Goal: Contribute content

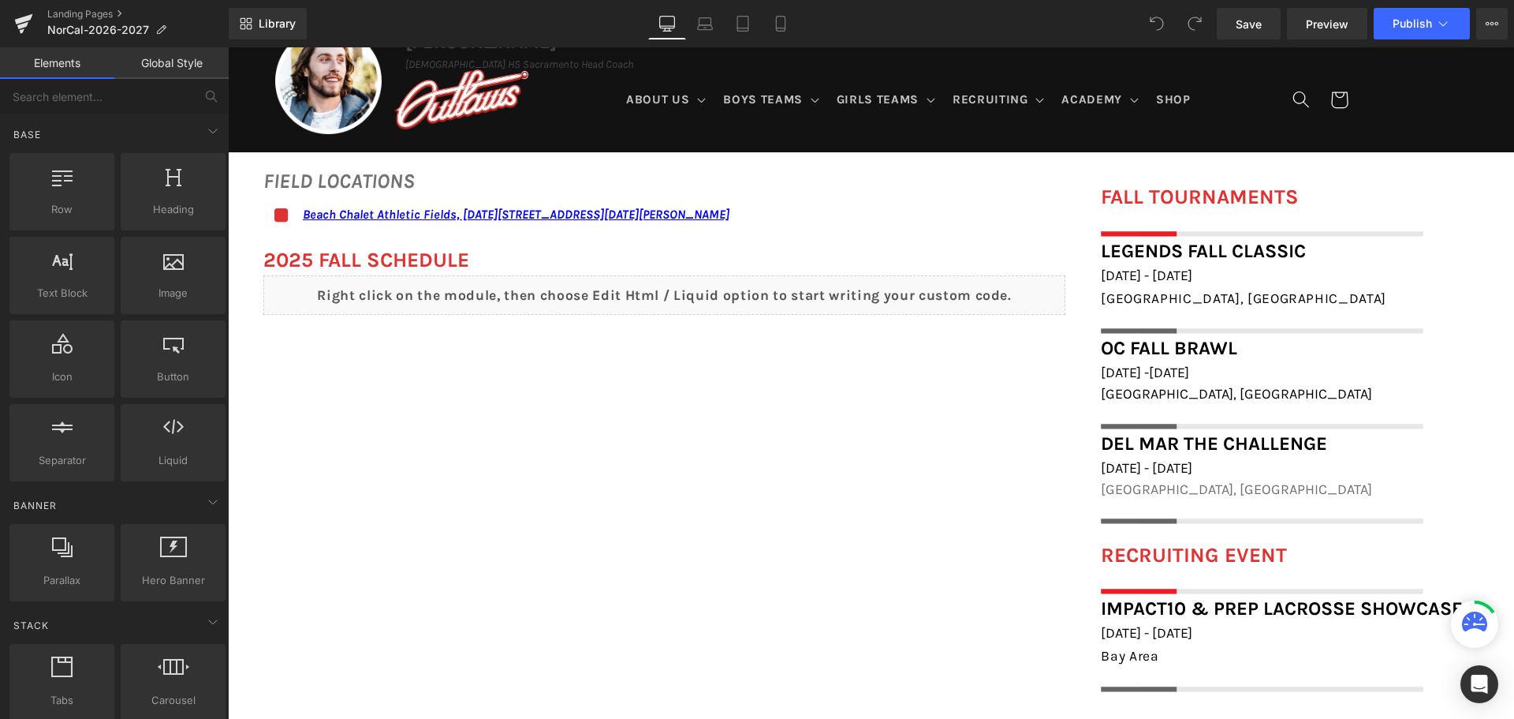
scroll to position [946, 0]
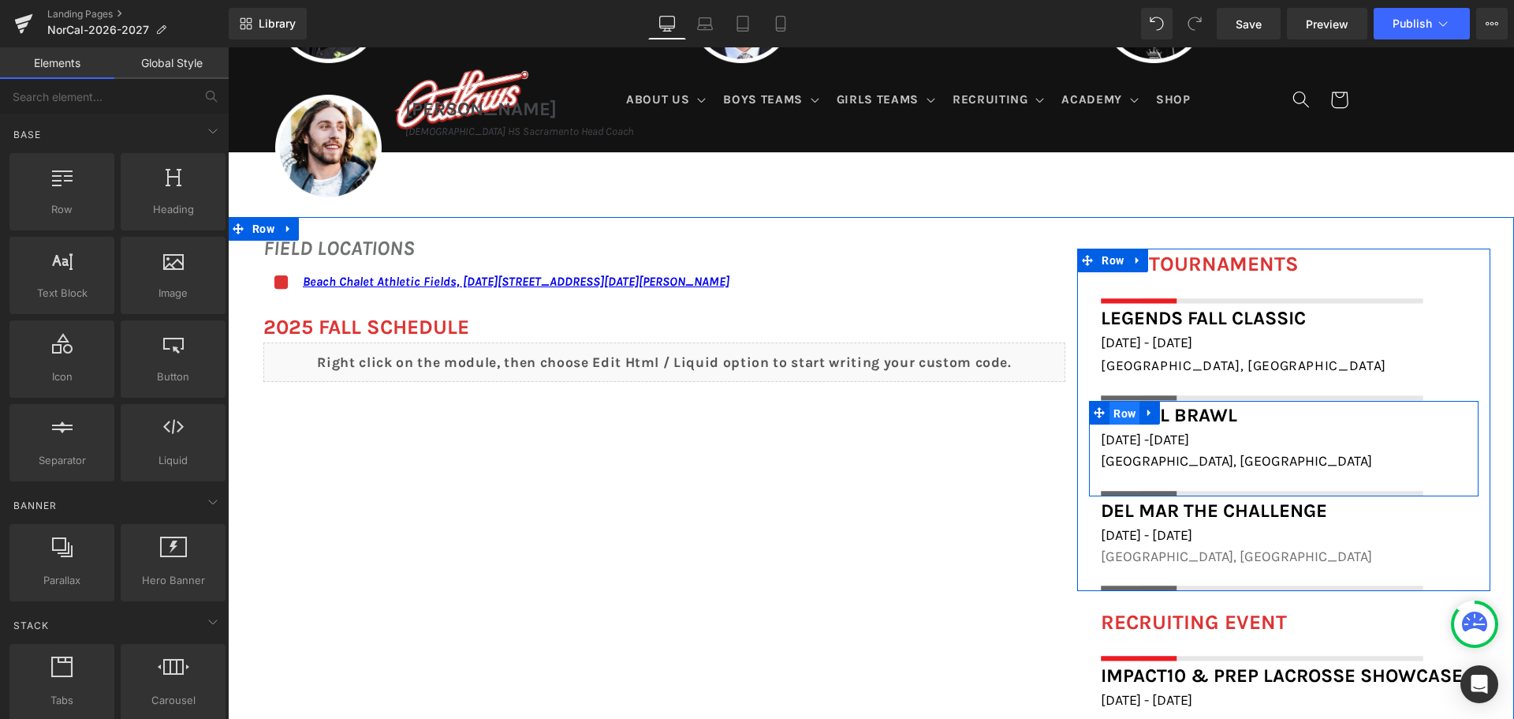
click at [1120, 411] on span "Row" at bounding box center [1125, 413] width 30 height 24
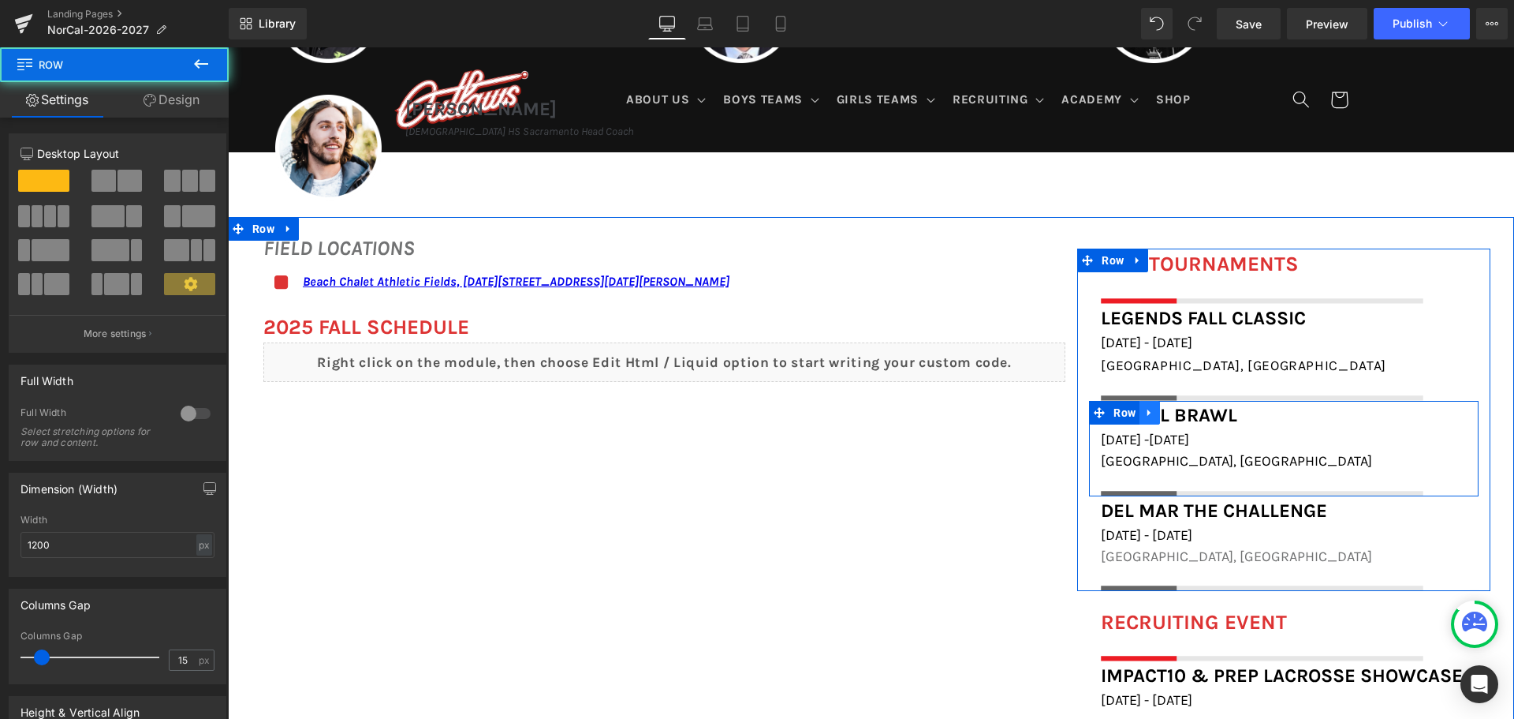
click at [1140, 409] on link at bounding box center [1150, 413] width 21 height 24
click at [1190, 409] on icon at bounding box center [1190, 412] width 11 height 11
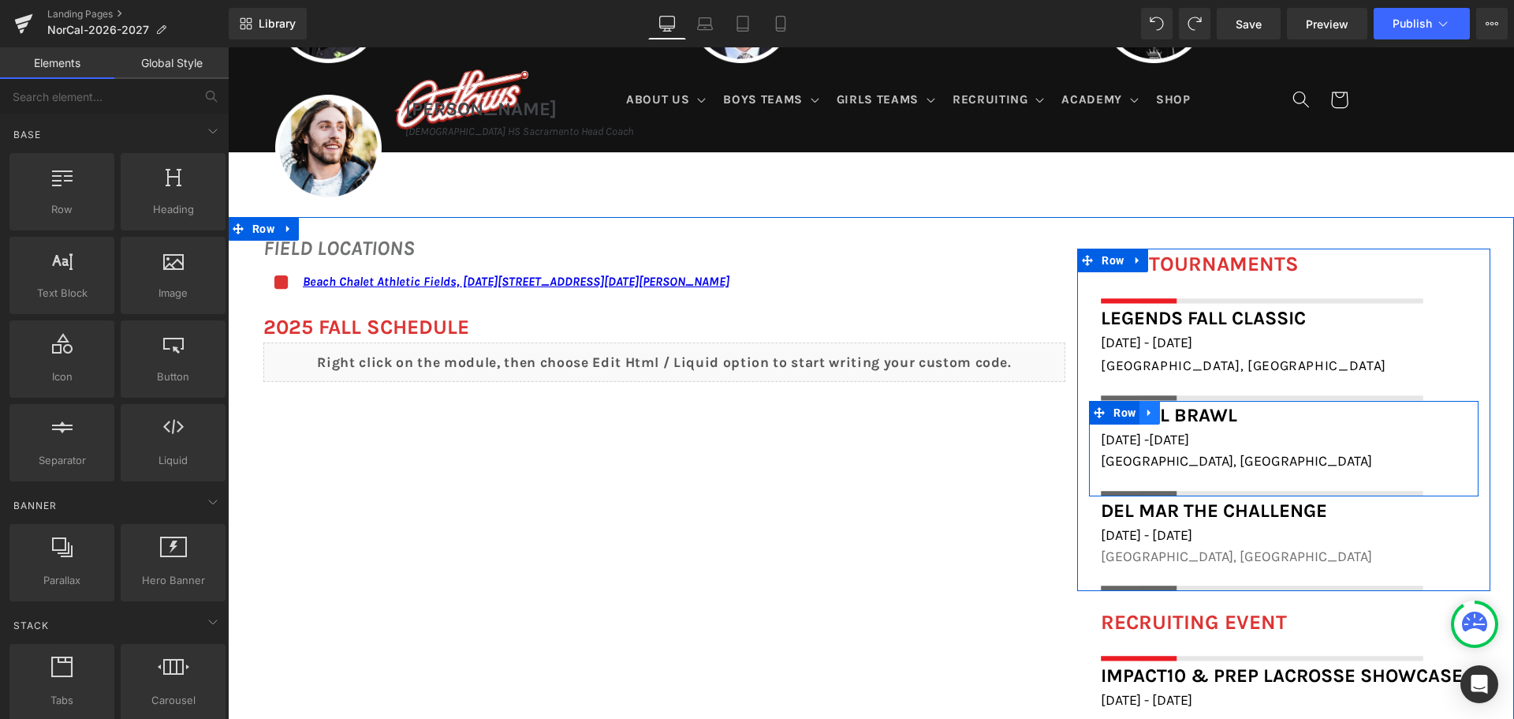
click at [1140, 420] on link at bounding box center [1150, 413] width 21 height 24
click at [1189, 409] on icon at bounding box center [1190, 412] width 11 height 11
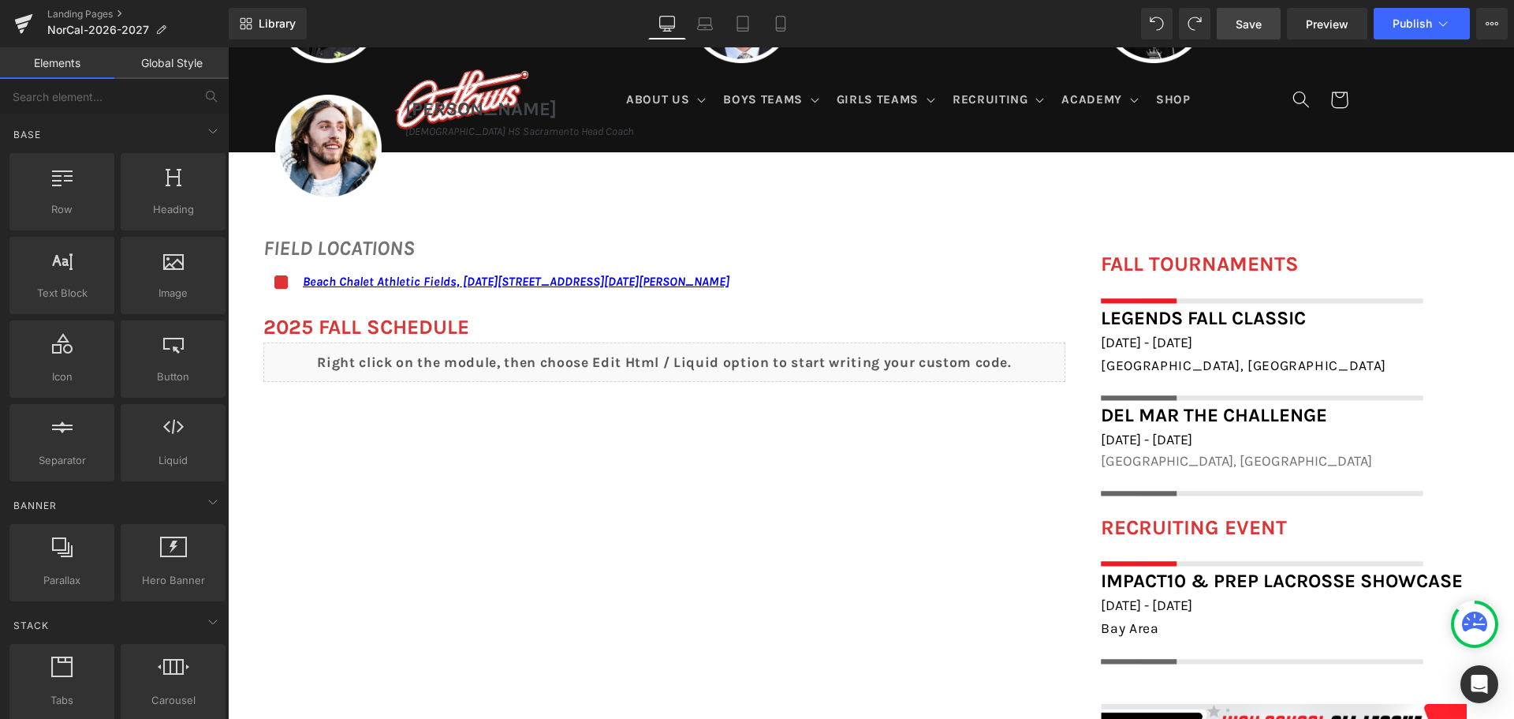
click at [1262, 26] on span "Save" at bounding box center [1249, 24] width 26 height 17
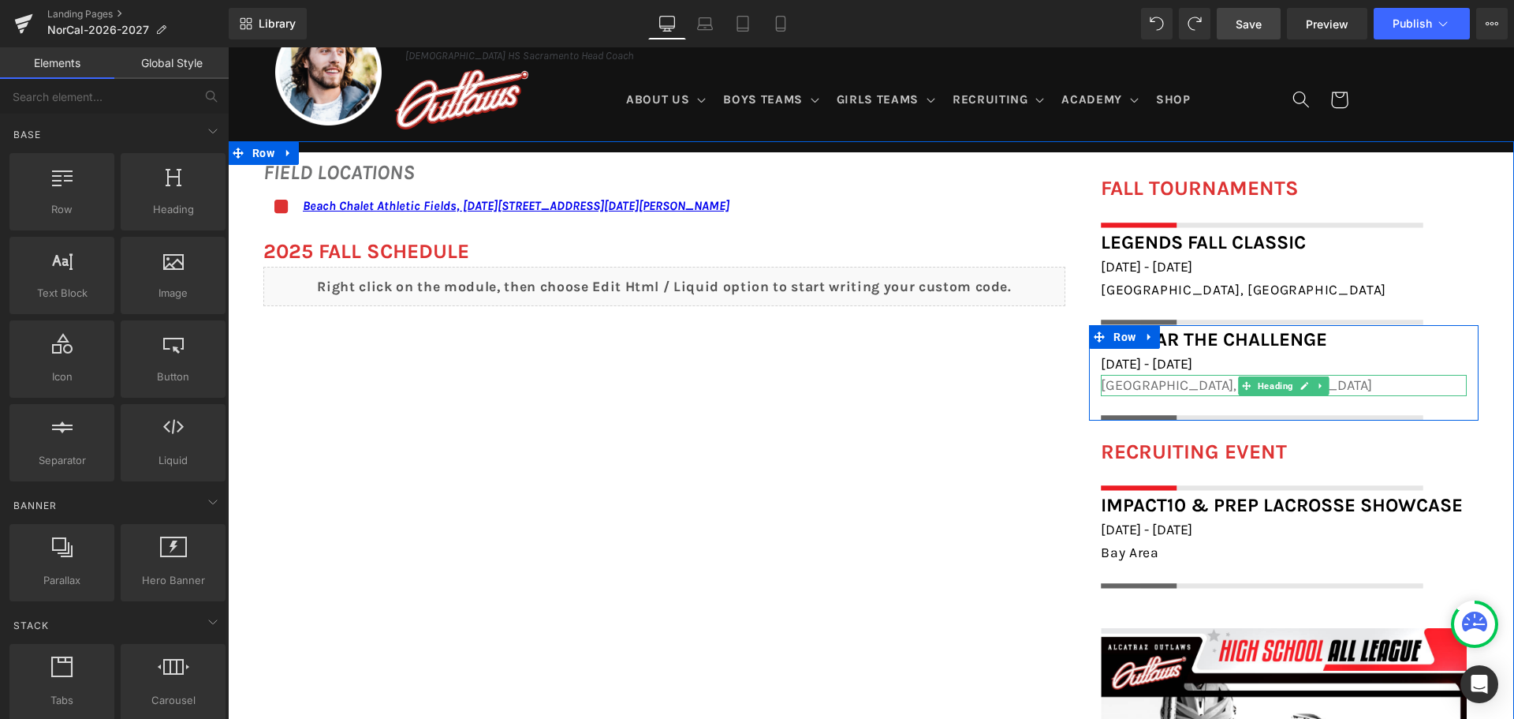
scroll to position [1183, 0]
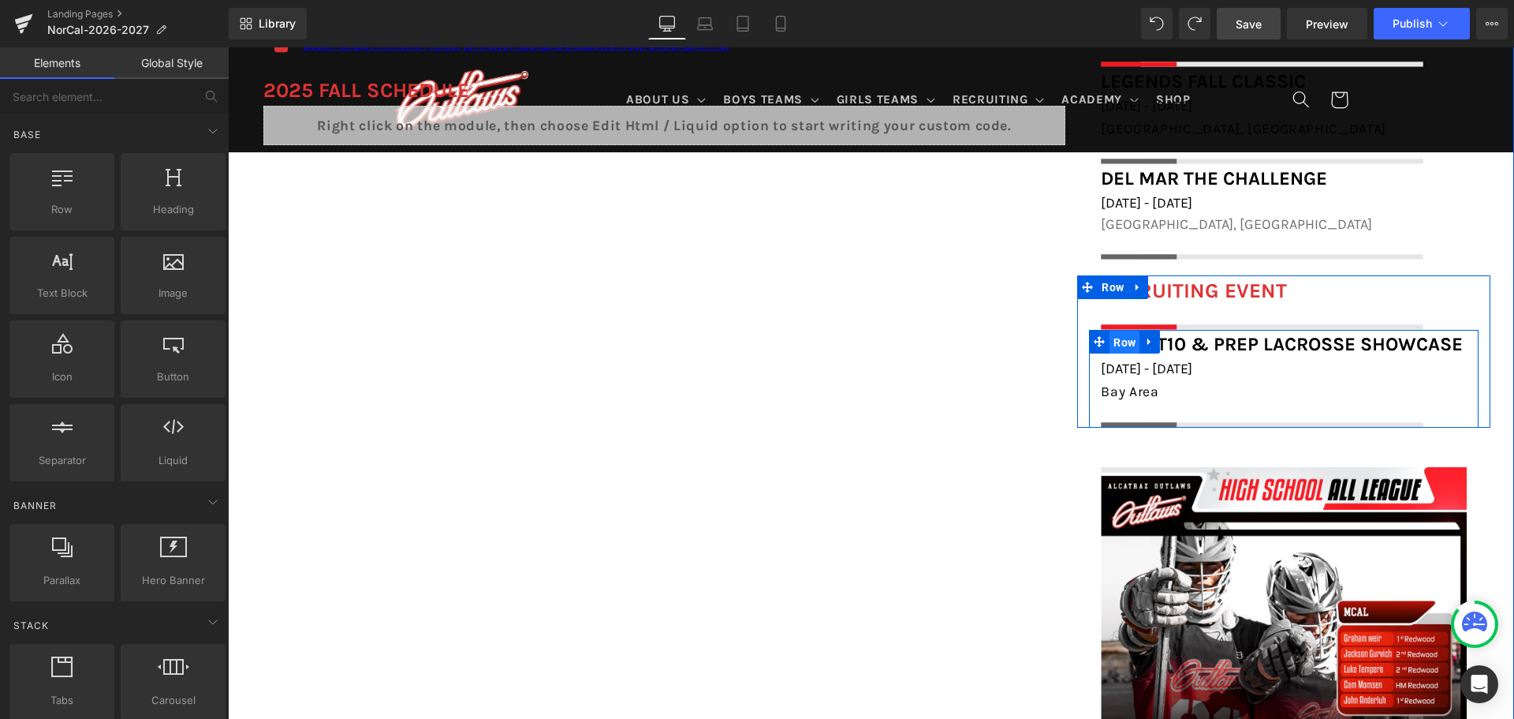
click at [1121, 345] on span "Row" at bounding box center [1125, 342] width 30 height 24
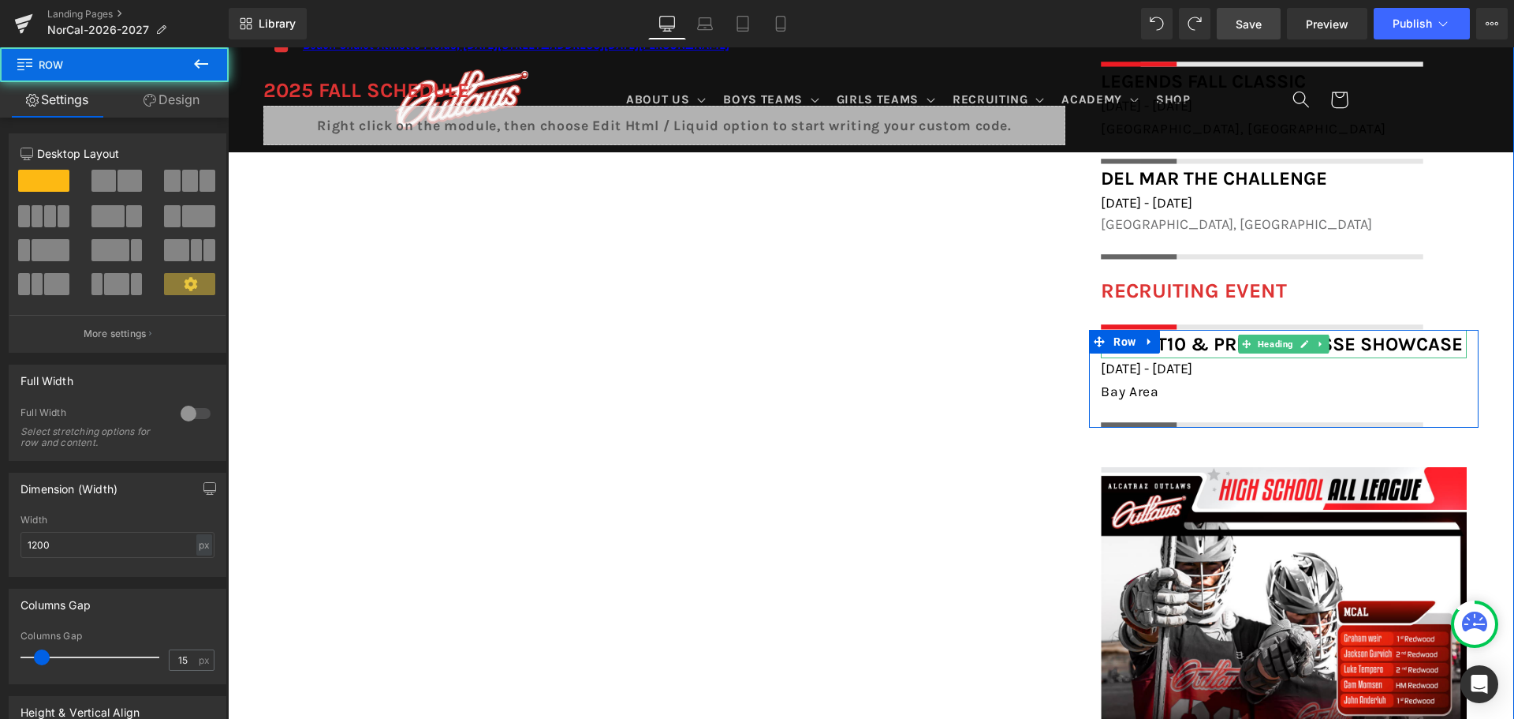
click at [1207, 345] on font "Impact10 & Prep Lacrosse Showcase" at bounding box center [1282, 344] width 362 height 22
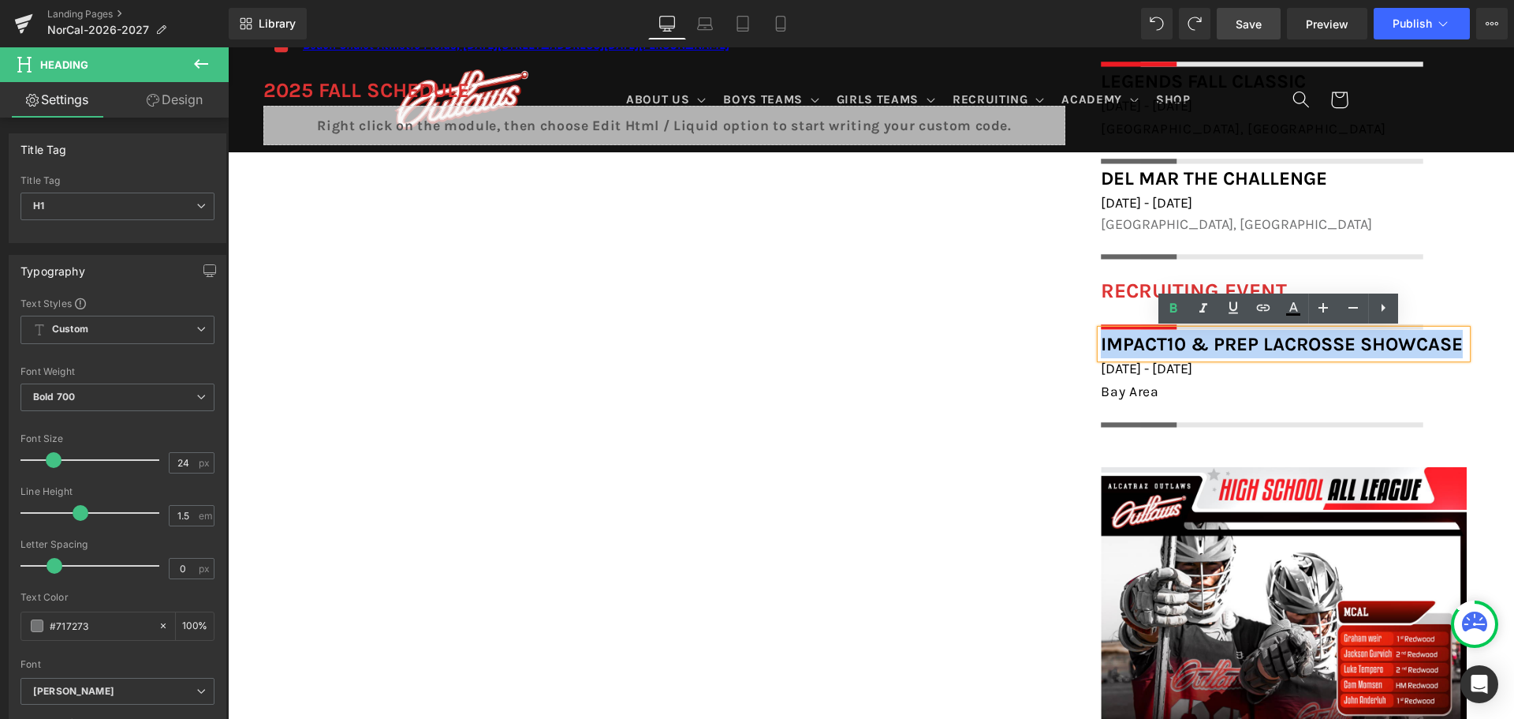
drag, startPoint x: 1094, startPoint y: 341, endPoint x: 1084, endPoint y: 340, distance: 9.5
click at [1089, 340] on div "Impact10 & Prep Lacrosse Showcase Heading December 13th - 14th, 2025 Heading Ba…" at bounding box center [1284, 379] width 390 height 98
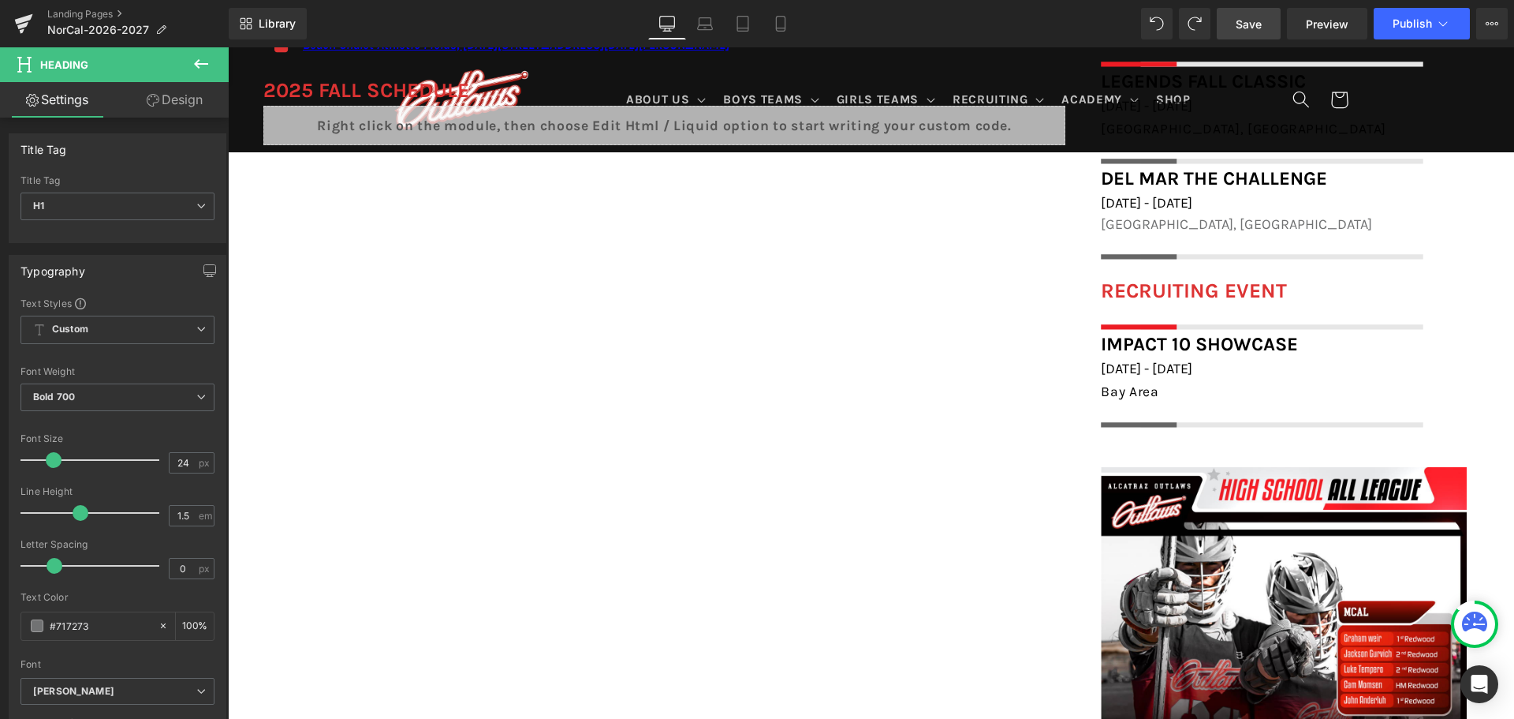
click at [1258, 27] on span "Save" at bounding box center [1249, 24] width 26 height 17
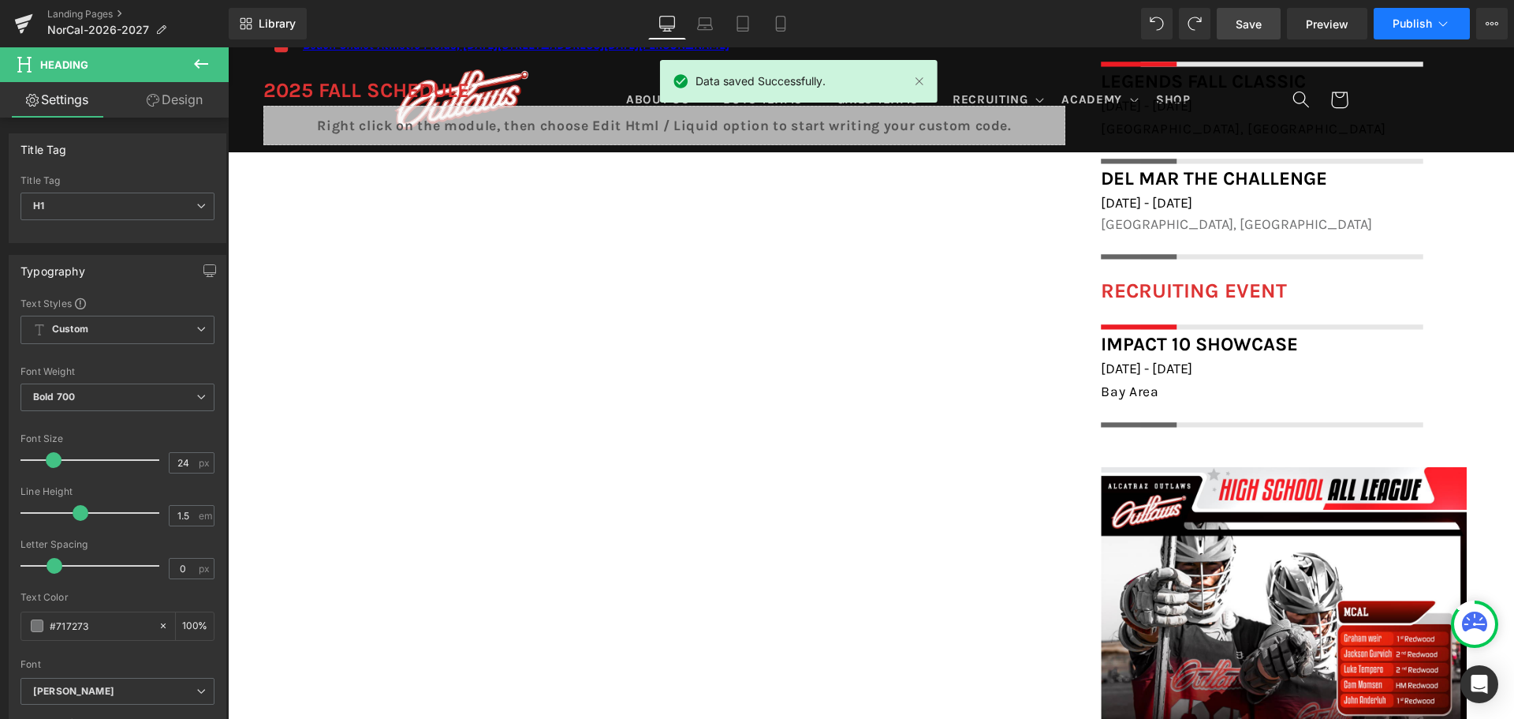
click at [1420, 25] on span "Publish" at bounding box center [1412, 23] width 39 height 13
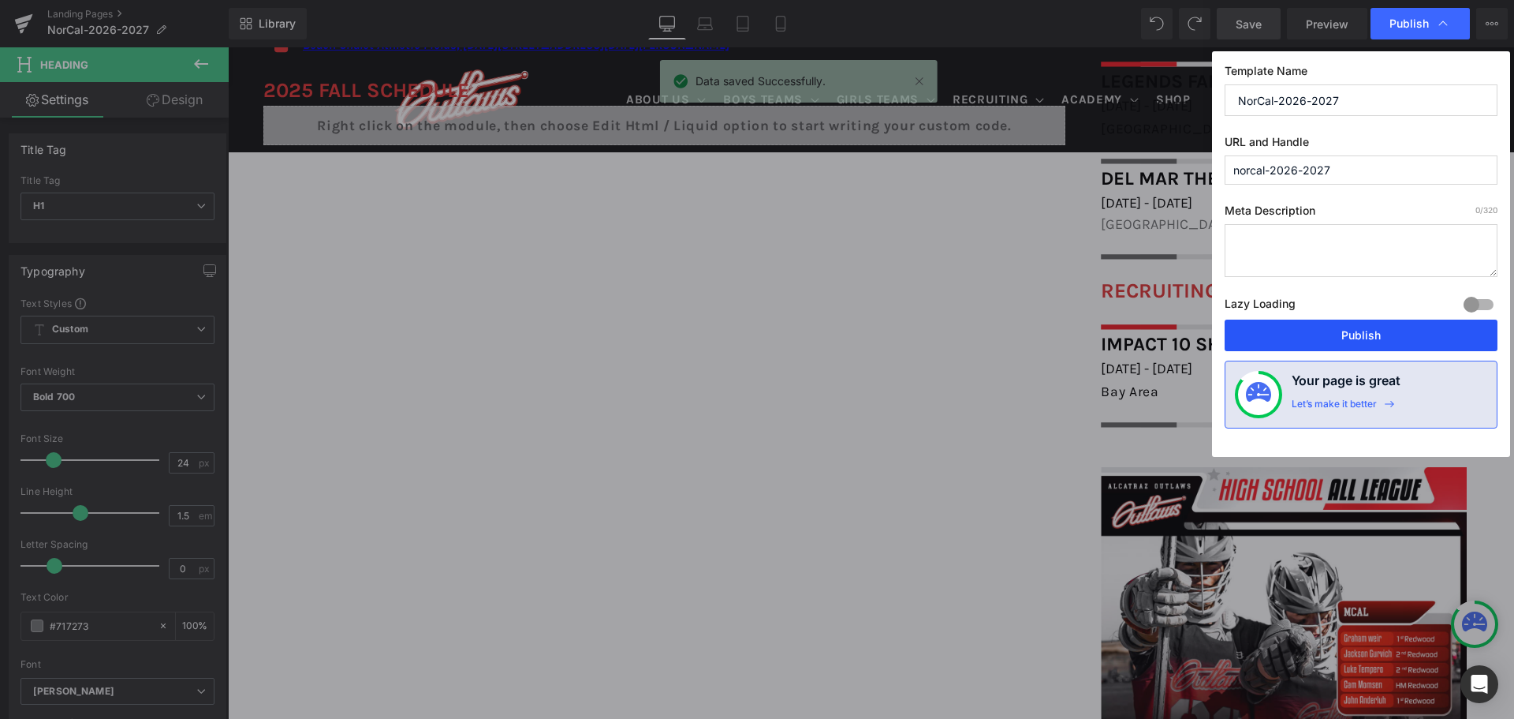
click at [1377, 332] on button "Publish" at bounding box center [1361, 335] width 273 height 32
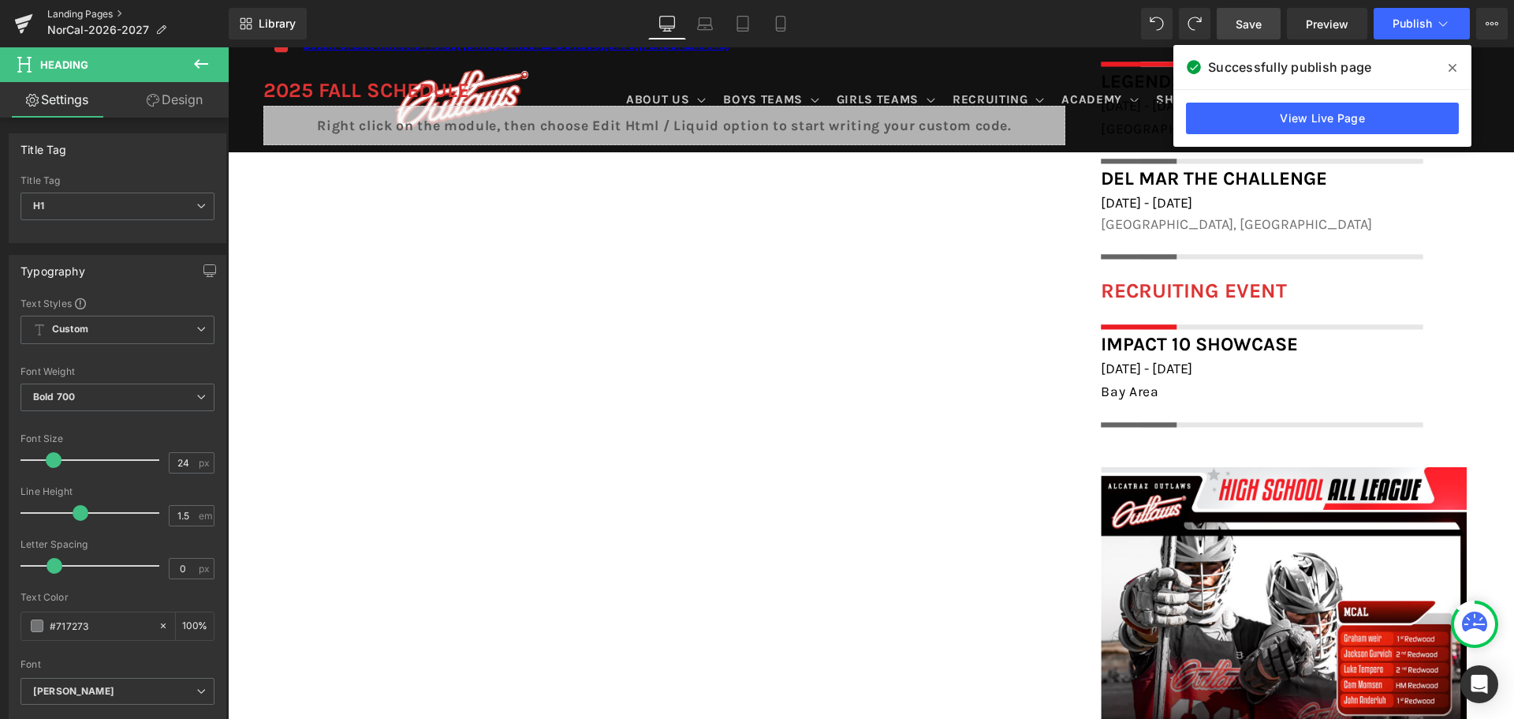
click at [106, 11] on link "Landing Pages" at bounding box center [137, 14] width 181 height 13
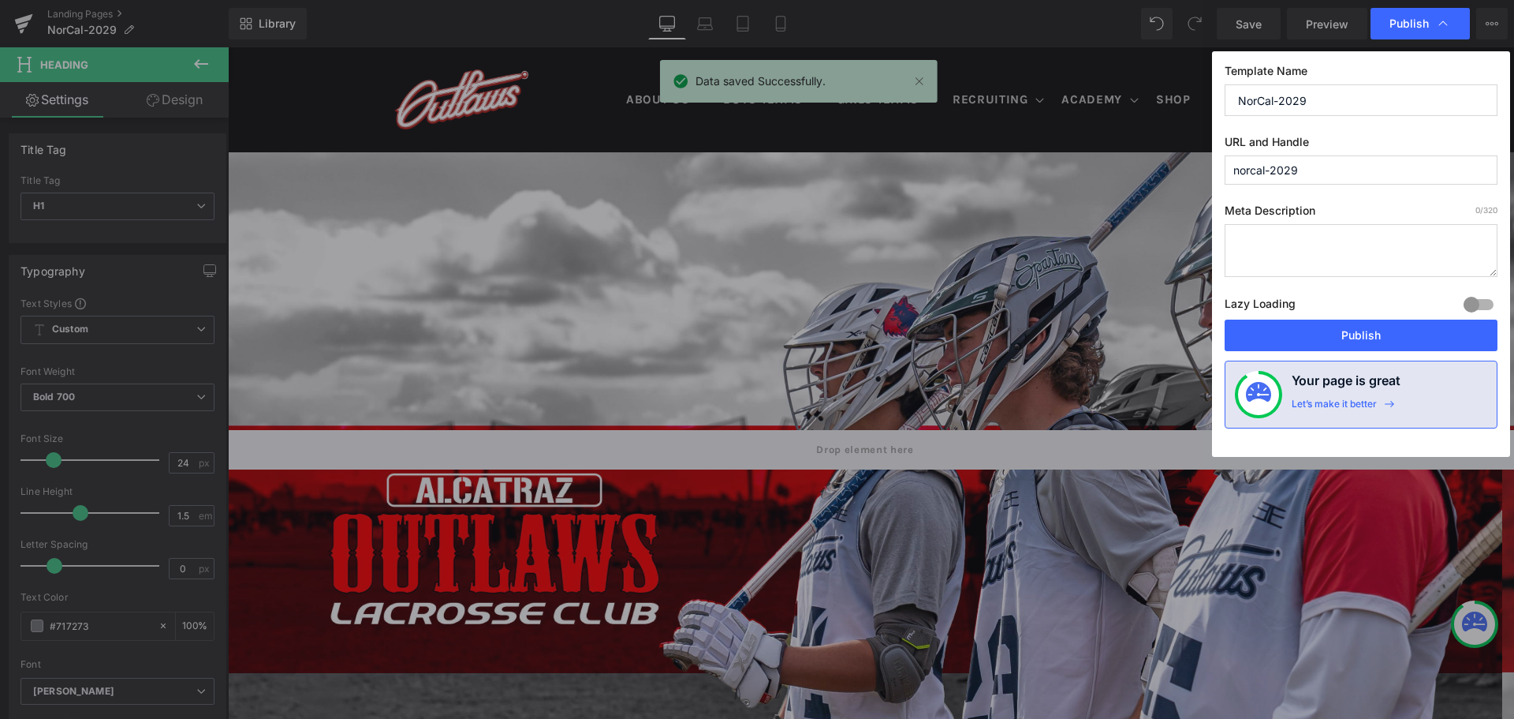
scroll to position [1183, 0]
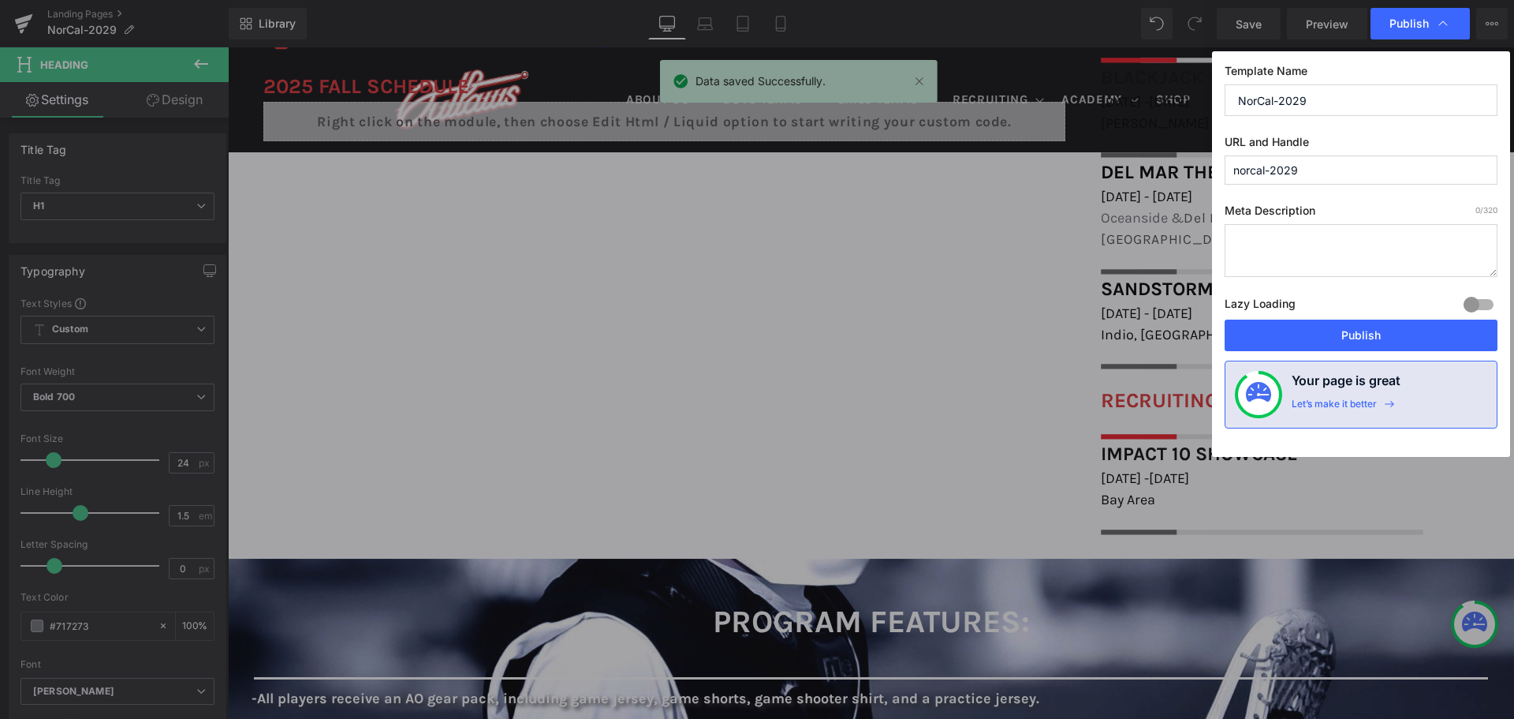
click at [1364, 344] on button "Publish" at bounding box center [1361, 335] width 273 height 32
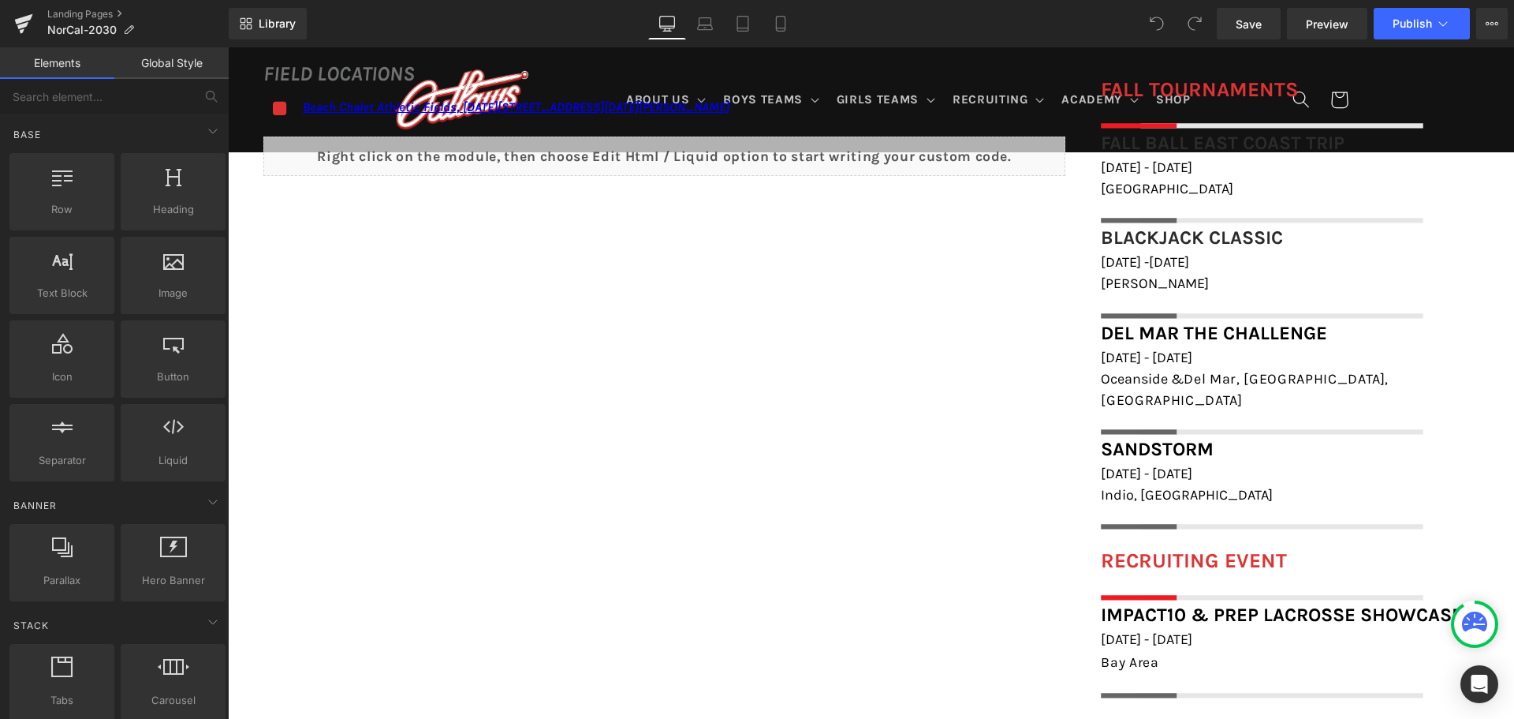
scroll to position [1262, 0]
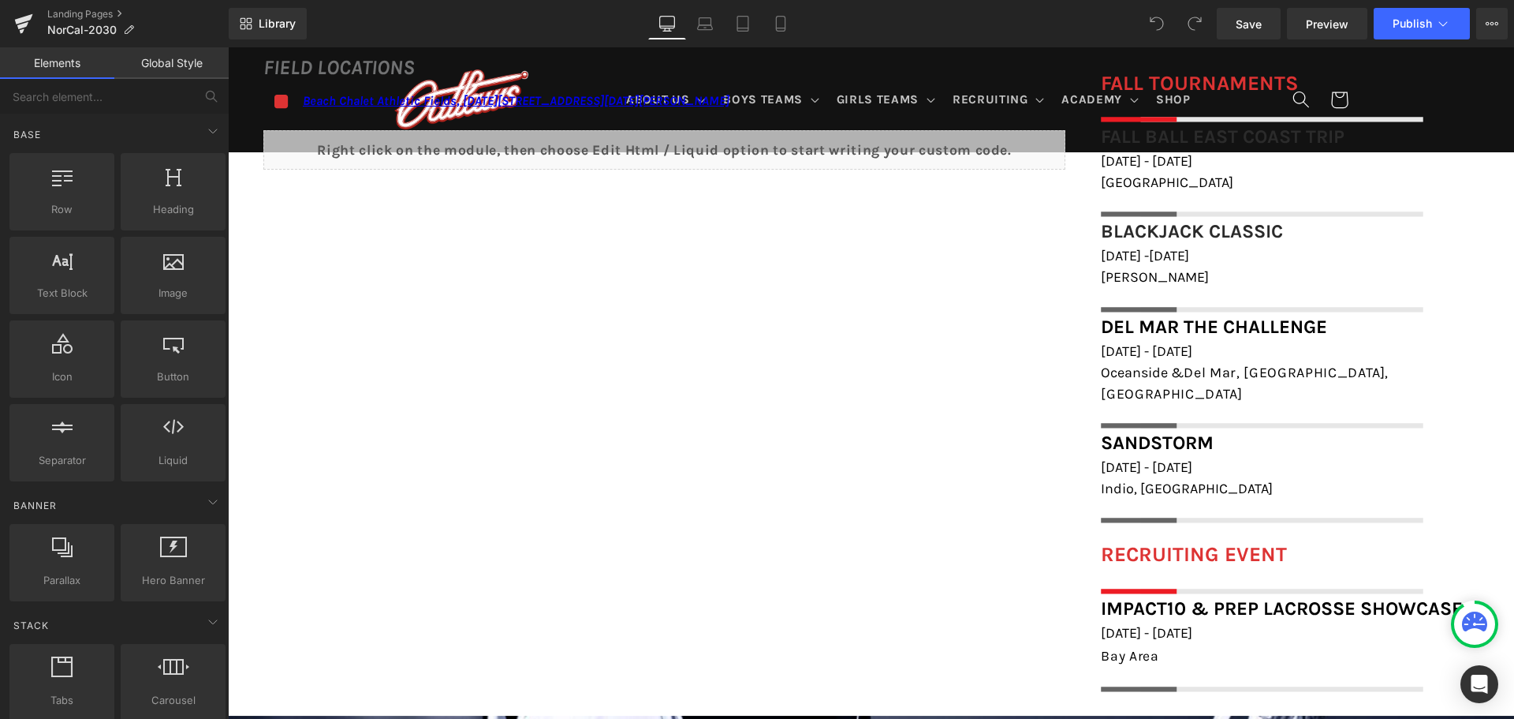
click at [1166, 597] on div "Impact10 & Prep Lacrosse Showcase Heading" at bounding box center [1284, 608] width 366 height 28
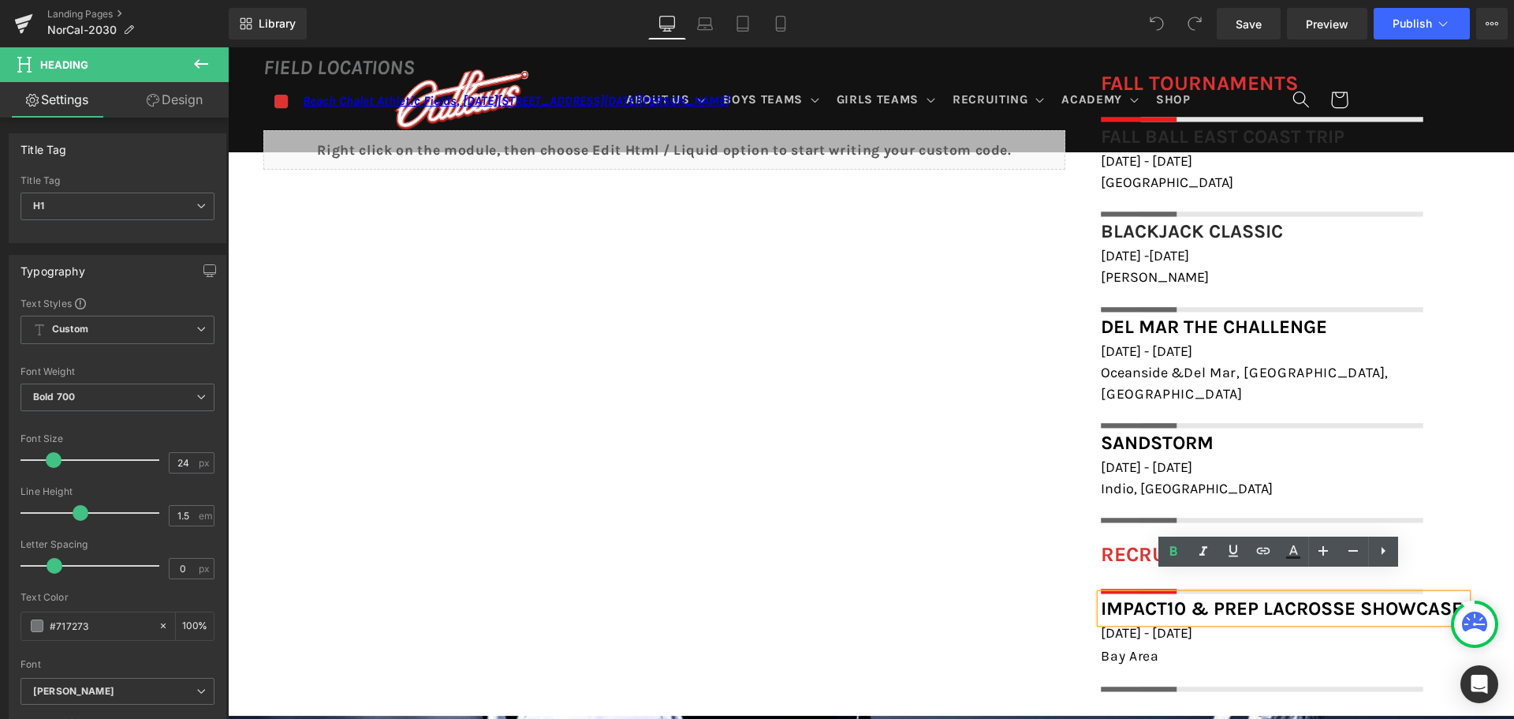
click at [1164, 597] on font "Impact10 & Prep Lacrosse Showcase" at bounding box center [1282, 608] width 362 height 22
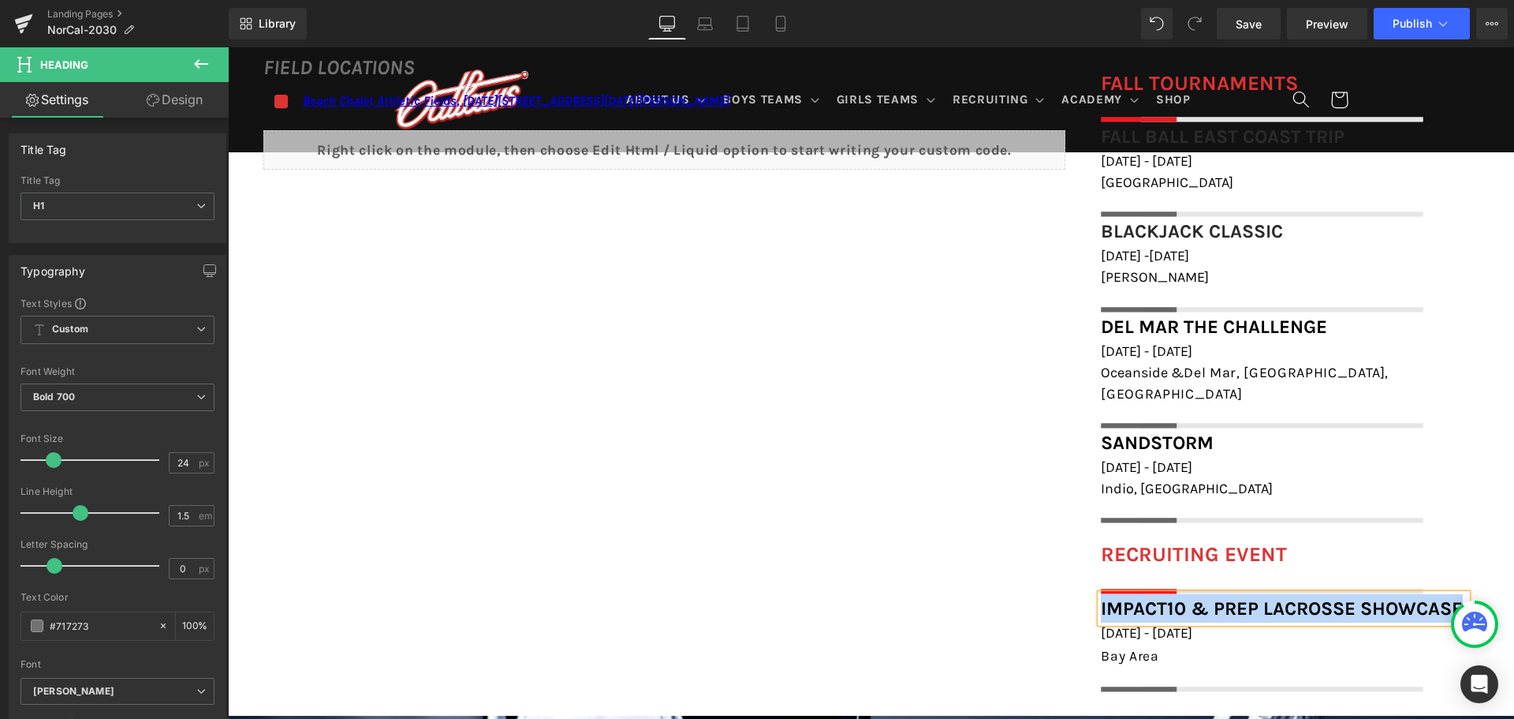
paste div
click at [1251, 16] on span "Save" at bounding box center [1249, 24] width 26 height 17
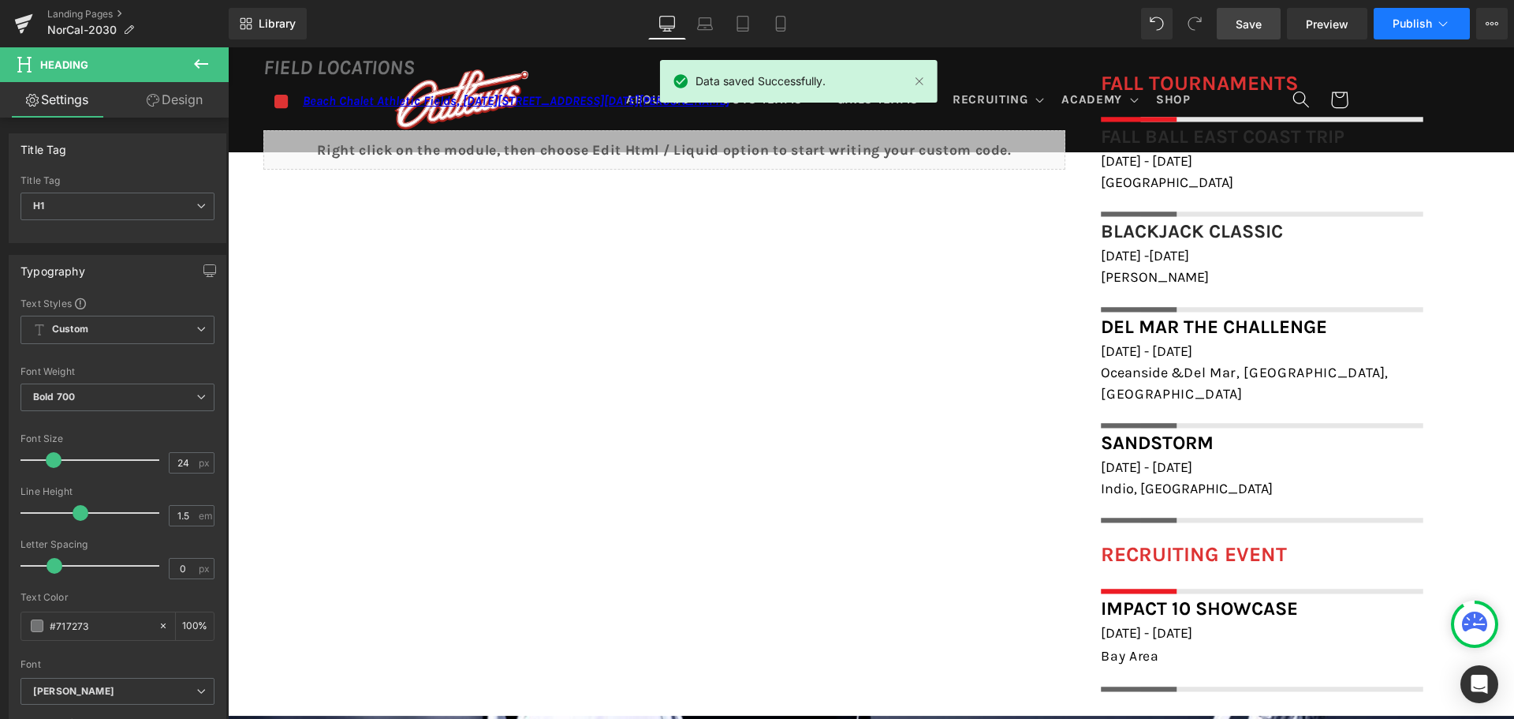
click at [1390, 21] on button "Publish" at bounding box center [1422, 24] width 96 height 32
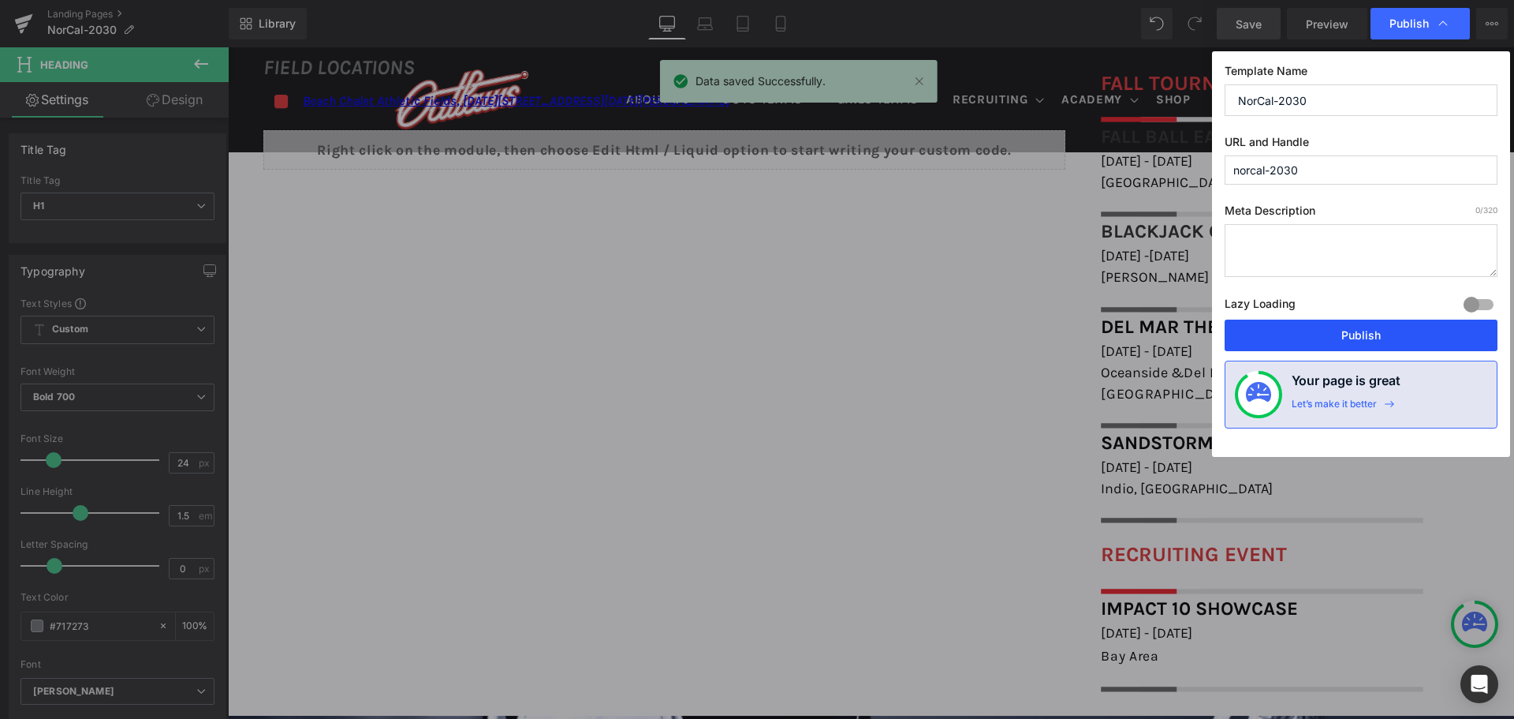
click at [1383, 334] on button "Publish" at bounding box center [1361, 335] width 273 height 32
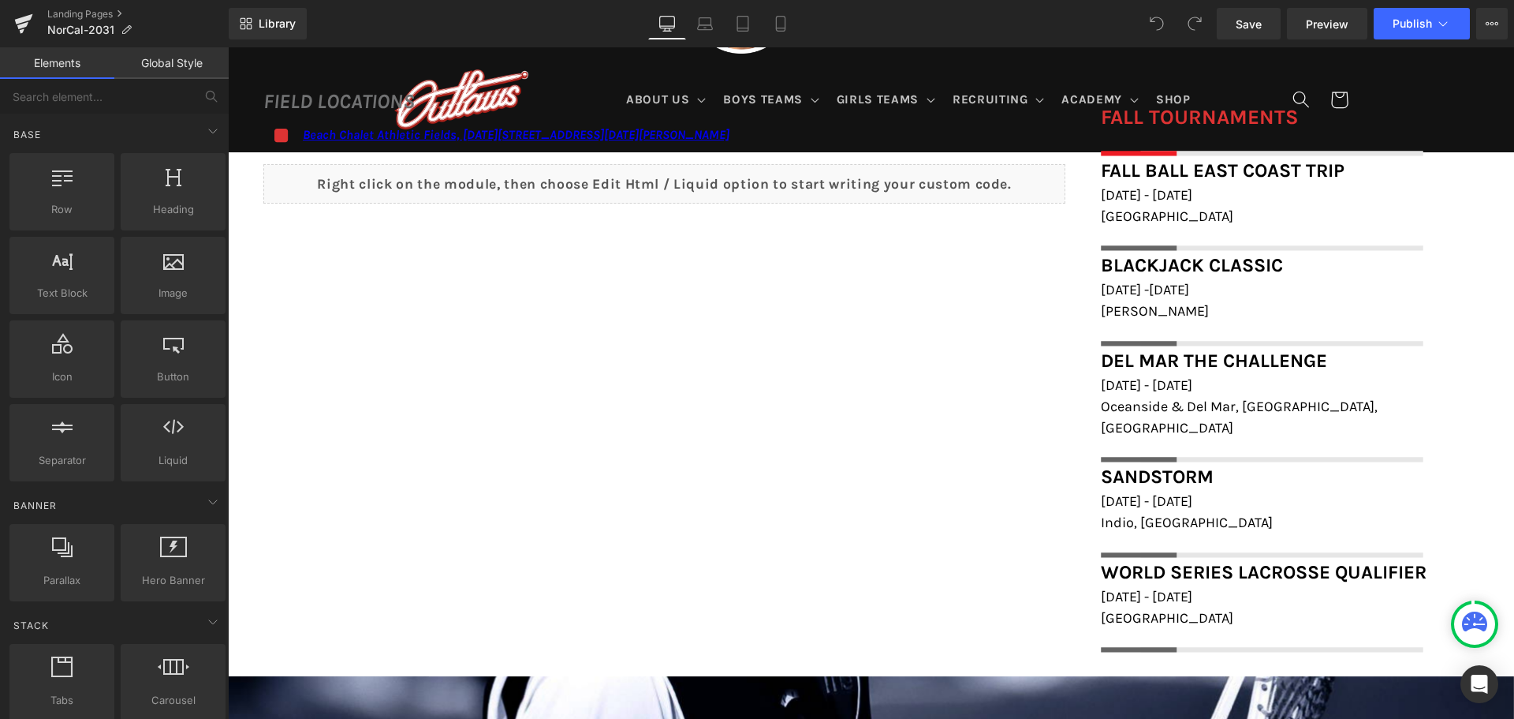
scroll to position [1341, 0]
